Goal: Information Seeking & Learning: Find contact information

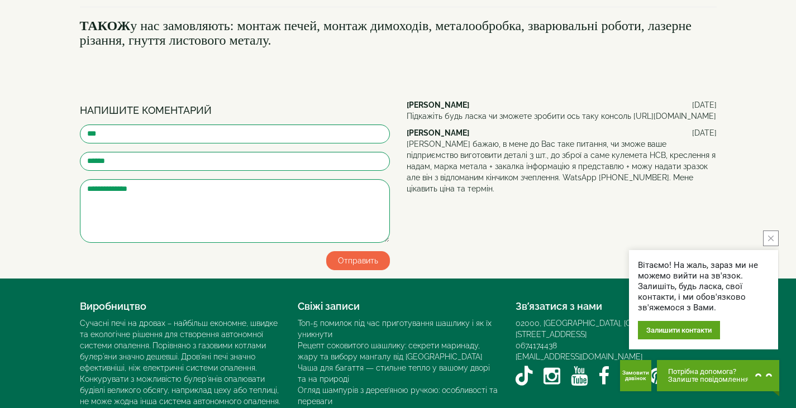
scroll to position [1298, 0]
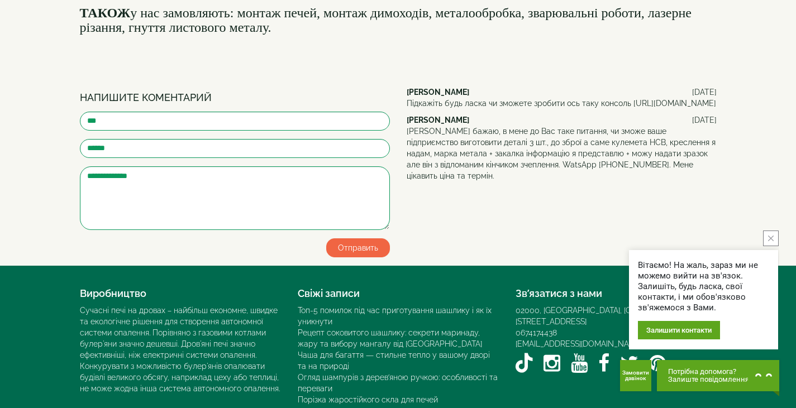
click at [385, 240] on icon "close button" at bounding box center [771, 239] width 6 height 6
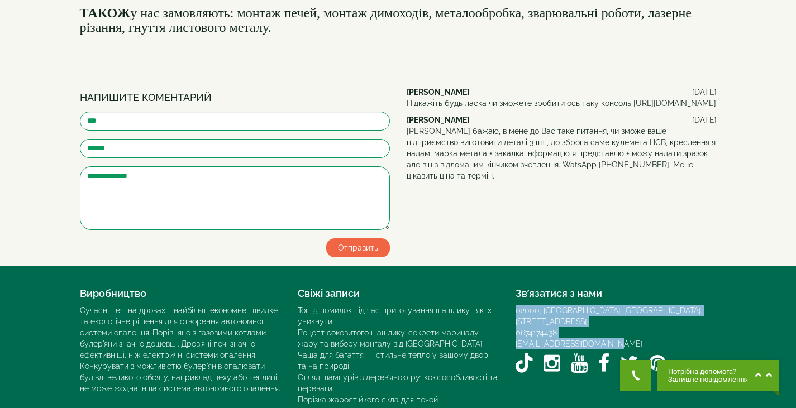
drag, startPoint x: 618, startPoint y: 282, endPoint x: 515, endPoint y: 256, distance: 105.9
click at [385, 305] on div "02000, Україна, м. Київ, Мисливський провулок, 1Б 0674174438 info@vesuvi-pechi.…" at bounding box center [616, 341] width 201 height 73
copy div "02000, Україна, м. Київ, Мисливський провулок, 1Б 0674174438 info@vesuvi-pechi.…"
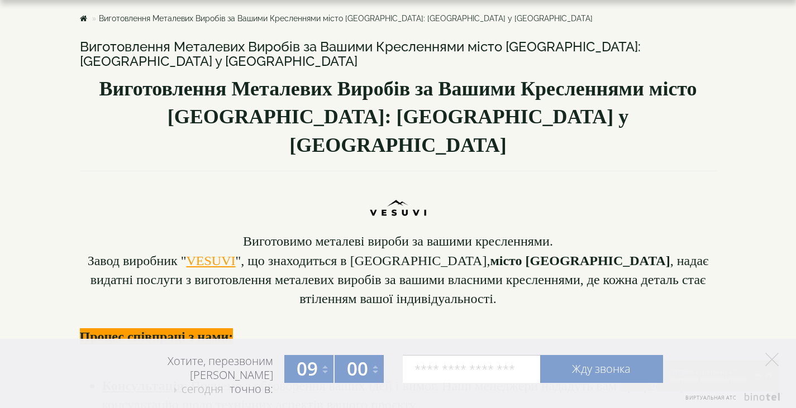
scroll to position [0, 0]
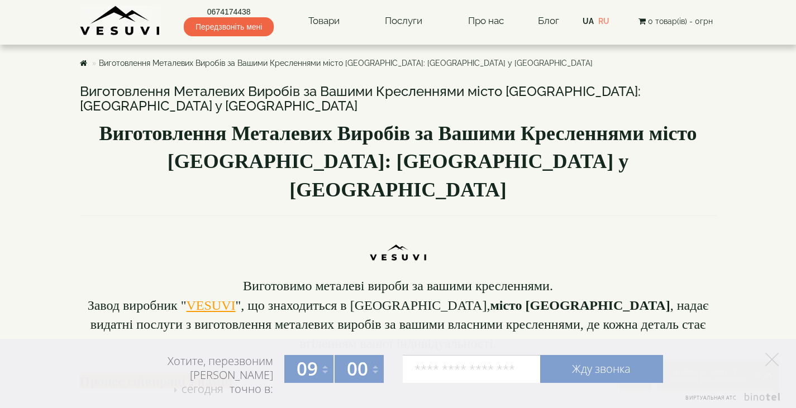
drag, startPoint x: 160, startPoint y: 31, endPoint x: 72, endPoint y: 32, distance: 88.3
click at [72, 32] on div "0674174438 Передзвоніть мені Товари Булер'яни VESUVI Мангали від заводу VESUVI …" at bounding box center [398, 22] width 654 height 45
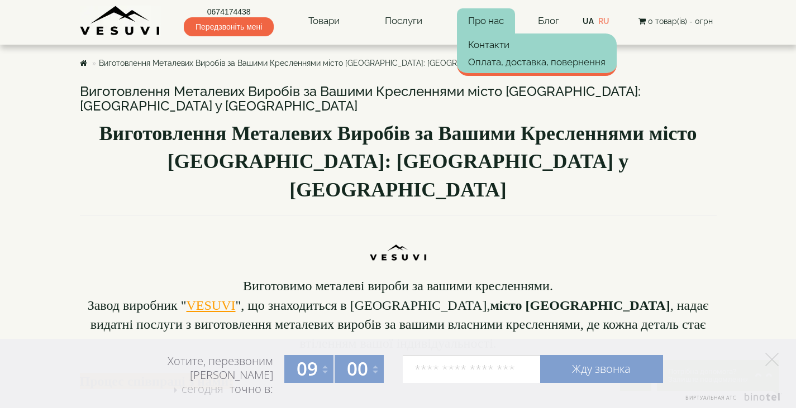
click at [385, 23] on link "Про нас" at bounding box center [486, 21] width 58 height 26
click at [385, 41] on link "Контакти" at bounding box center [537, 44] width 160 height 17
